Goal: Task Accomplishment & Management: Use online tool/utility

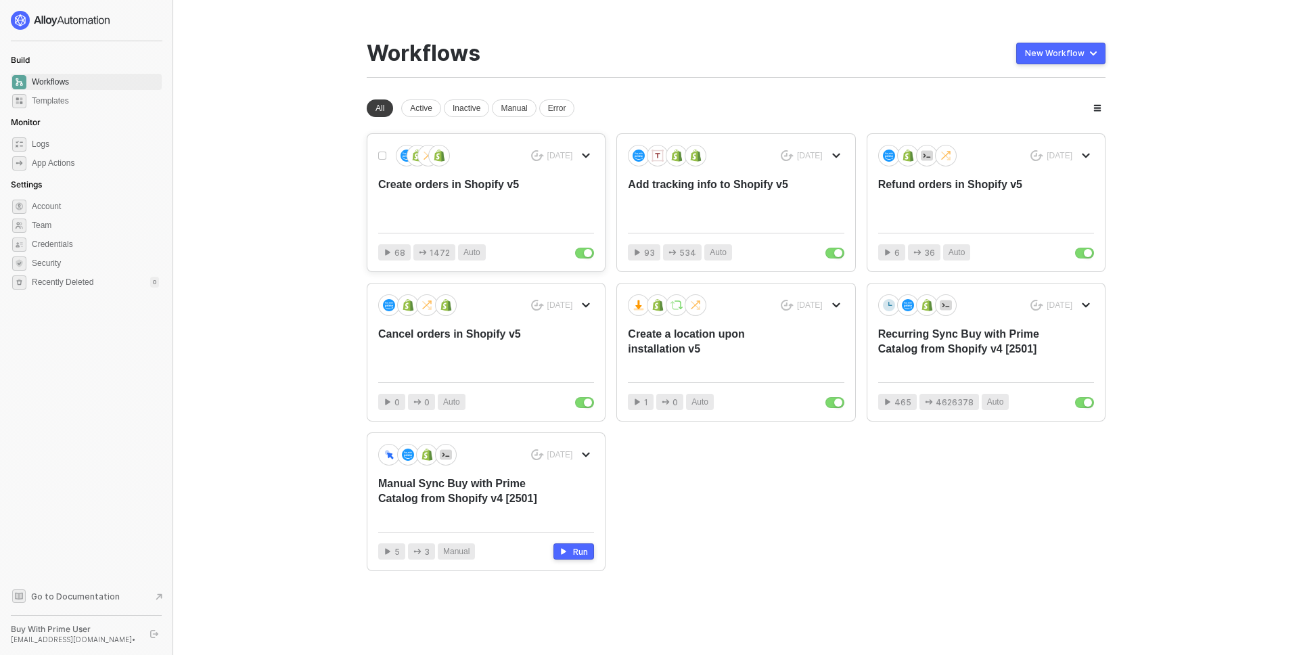
click at [480, 205] on div "Create orders in Shopify v5" at bounding box center [464, 199] width 173 height 45
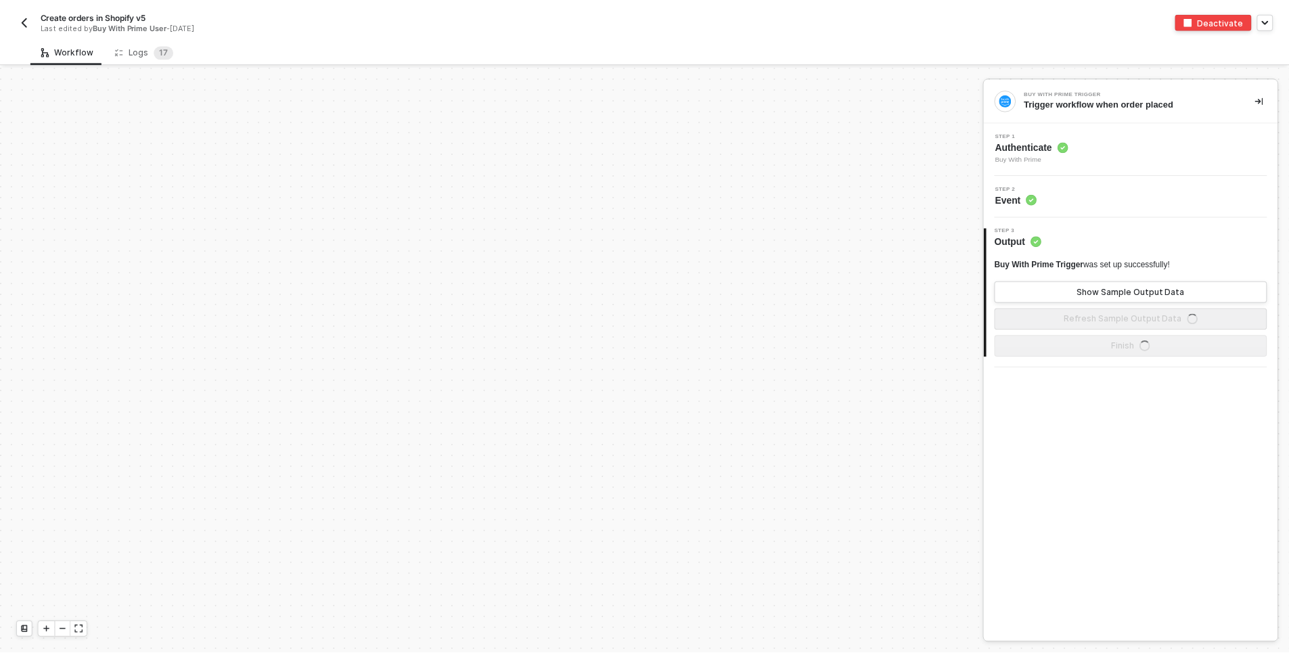
scroll to position [587, 0]
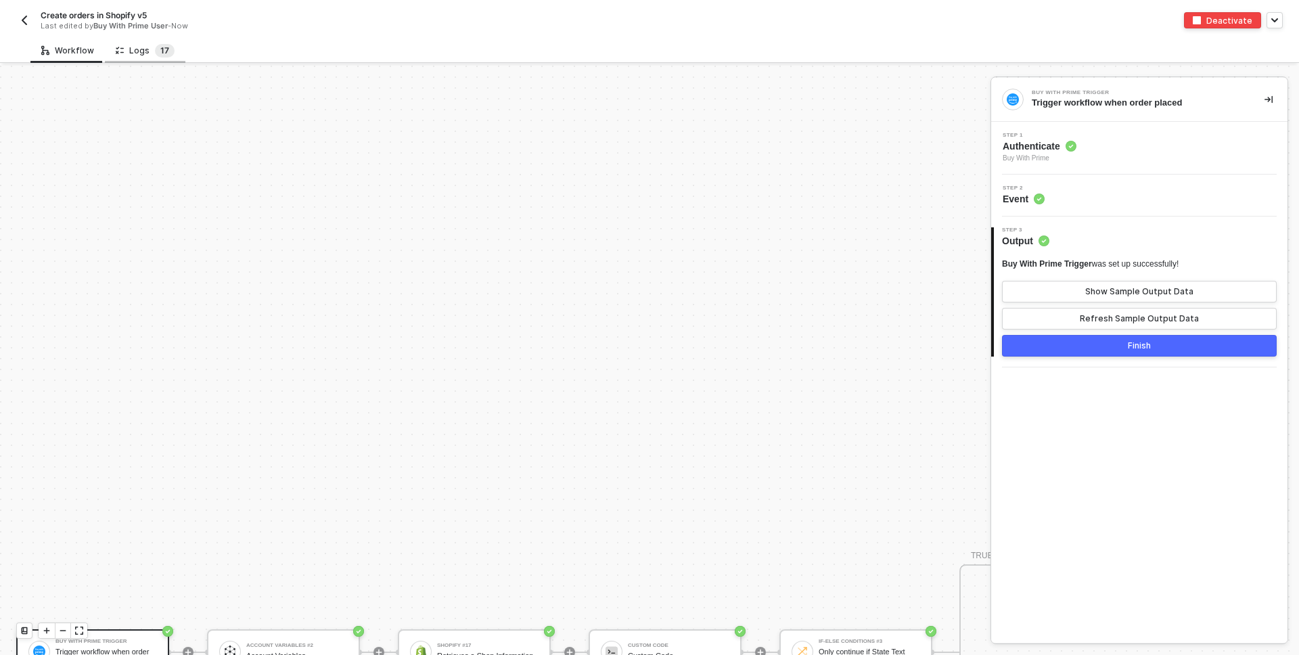
click at [155, 55] on span "1 7" at bounding box center [165, 51] width 20 height 14
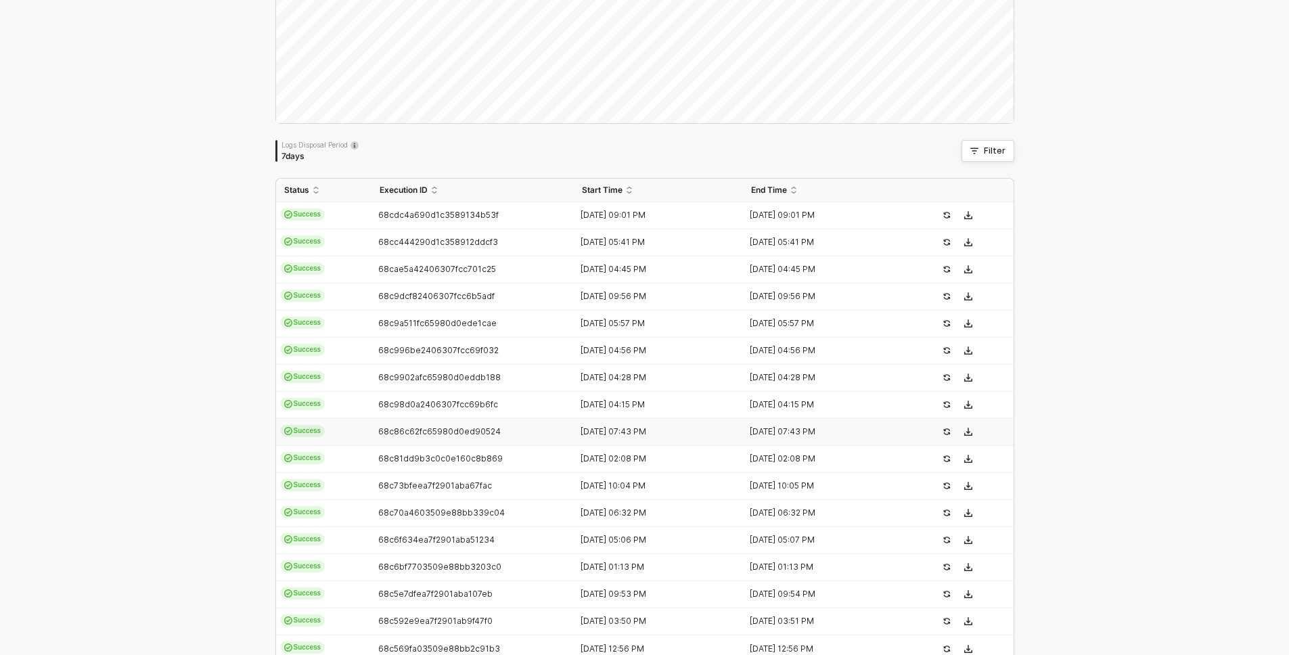
scroll to position [221, 0]
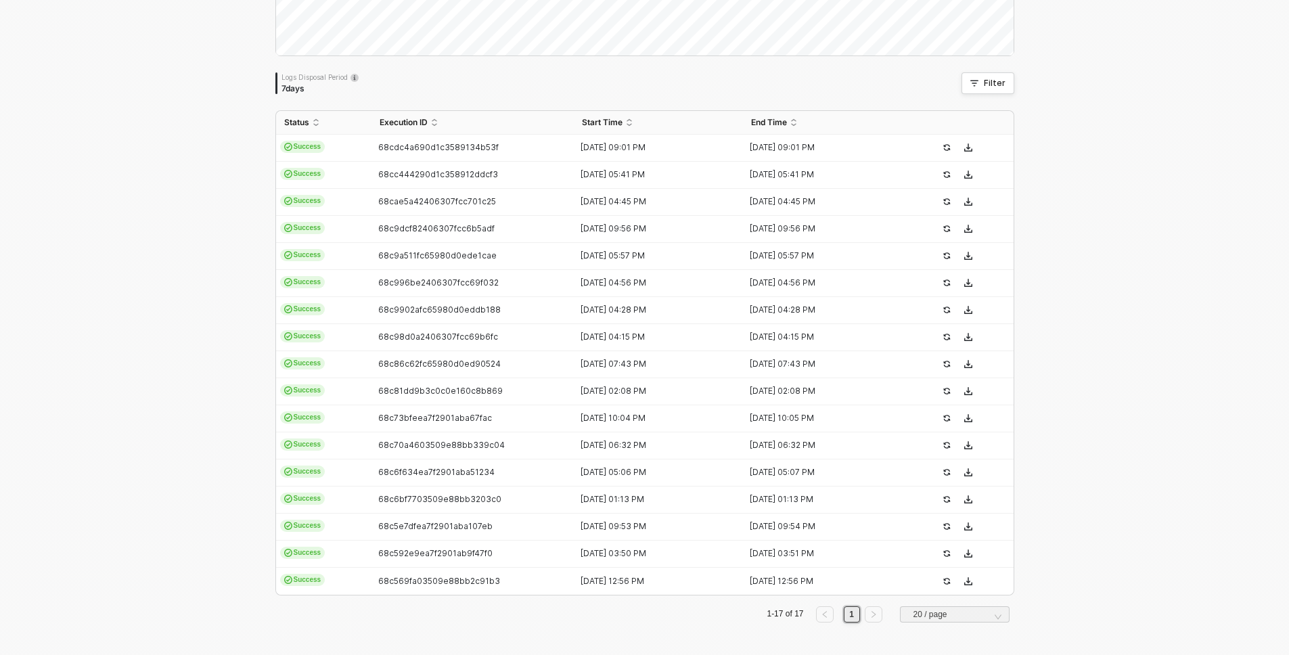
click at [430, 634] on div "Logs Overview 17 executions from the last 7 days Logs Disposal Period 7 days Fi…" at bounding box center [644, 249] width 771 height 810
click at [1101, 126] on div "Logs Overview 17 executions from the last 7 days Tue 16 Success 5 Failure 0 Log…" at bounding box center [644, 249] width 1289 height 810
click at [1124, 238] on div "Logs Overview 17 executions from the last 7 days Thu 18 Success 1 Failure 0 Log…" at bounding box center [644, 249] width 1289 height 810
